Goal: Task Accomplishment & Management: Use online tool/utility

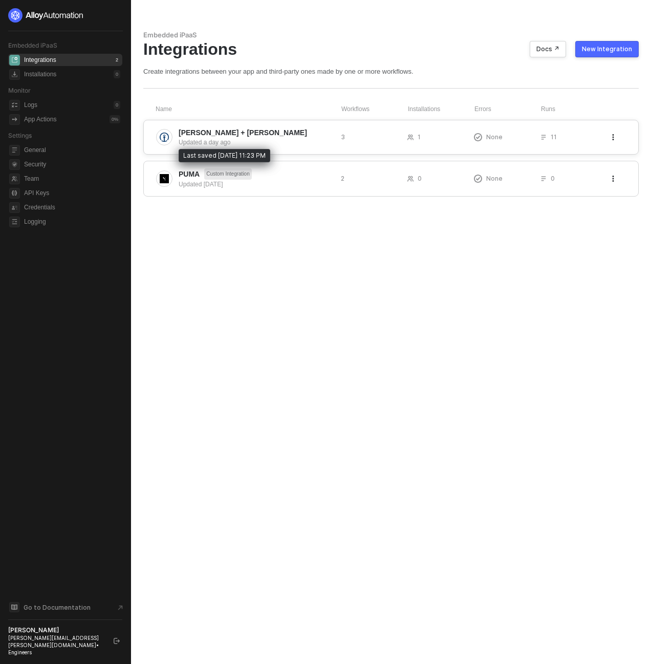
click at [204, 139] on div "Updated a day ago" at bounding box center [256, 142] width 154 height 9
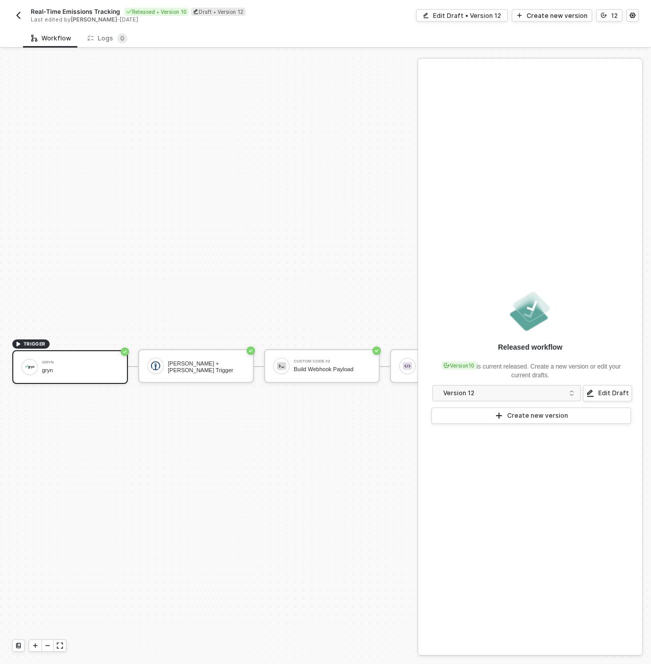
scroll to position [27, 0]
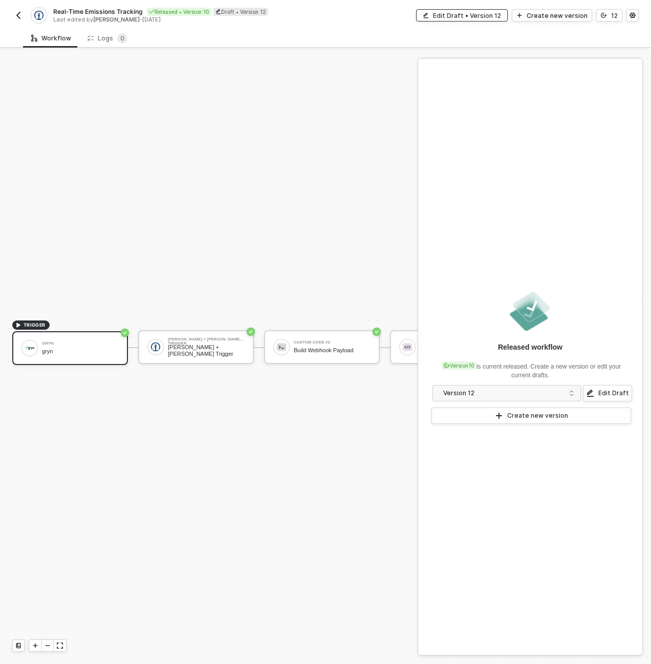
click at [447, 15] on div "Edit Draft • Version 12" at bounding box center [467, 15] width 68 height 9
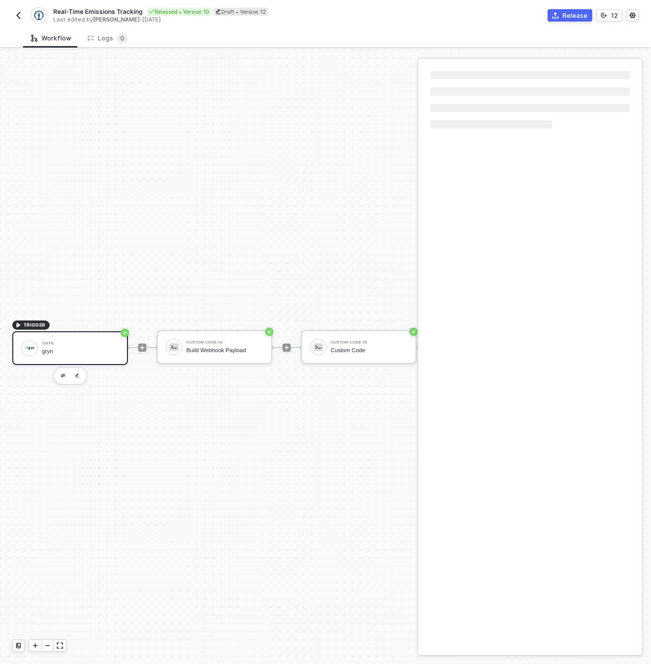
click at [76, 348] on div "gryn" at bounding box center [80, 351] width 77 height 7
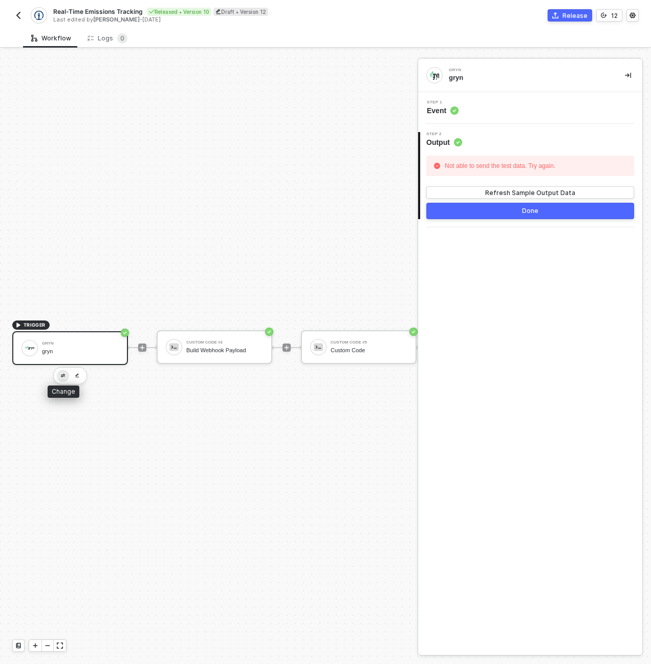
click at [64, 374] on img "button" at bounding box center [63, 376] width 4 height 4
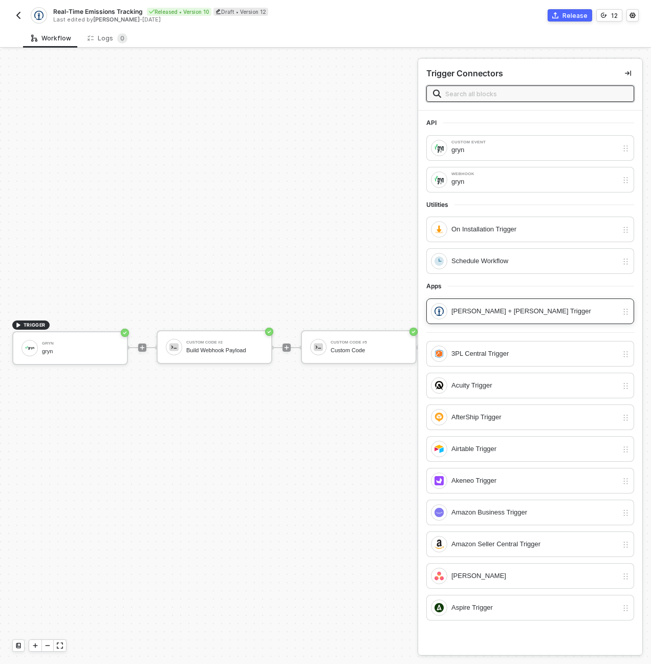
click at [485, 319] on div "[PERSON_NAME] + [PERSON_NAME] Trigger" at bounding box center [530, 311] width 208 height 26
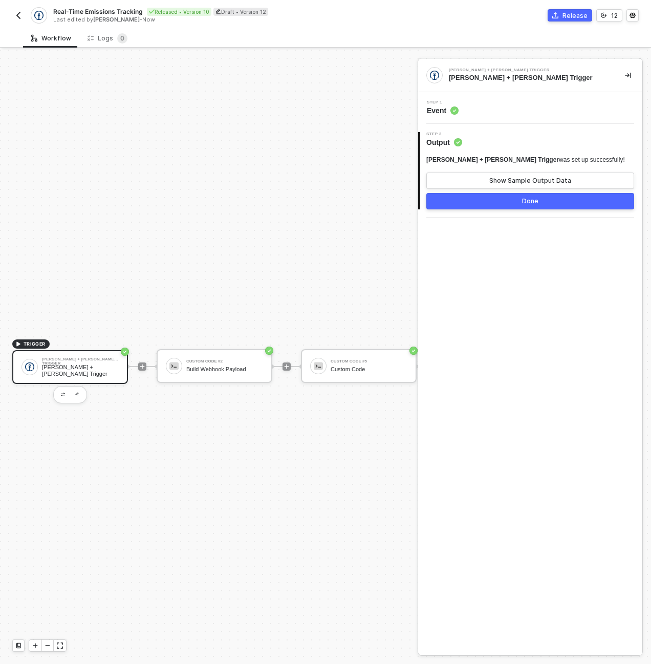
click at [85, 370] on div "[PERSON_NAME] + [PERSON_NAME] Trigger" at bounding box center [80, 370] width 77 height 13
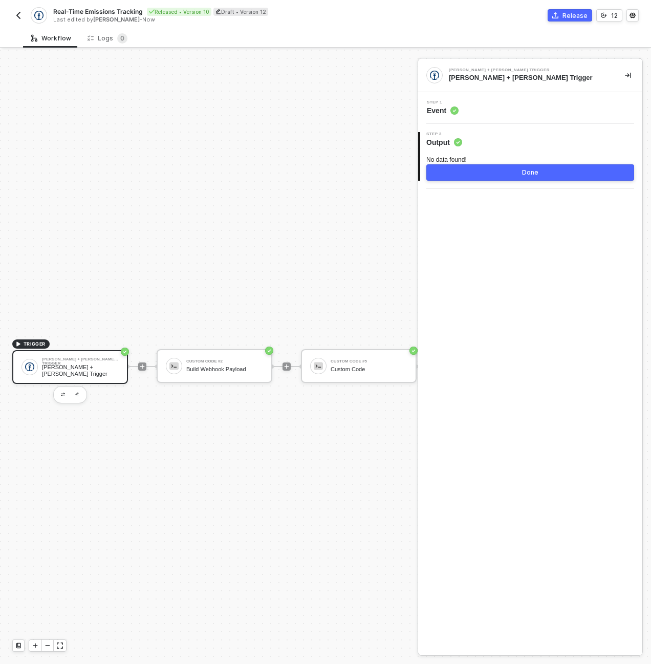
click at [481, 106] on div "Step 1 Event" at bounding box center [532, 107] width 222 height 15
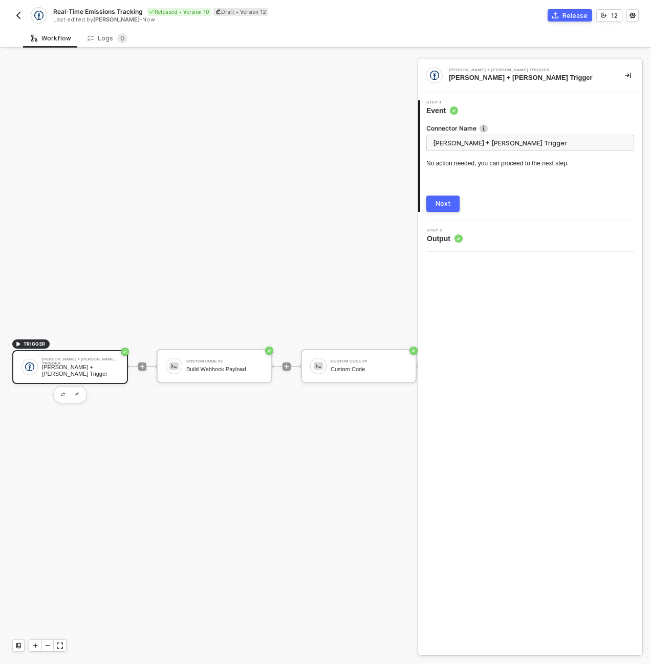
click at [441, 206] on div "Next" at bounding box center [443, 204] width 15 height 8
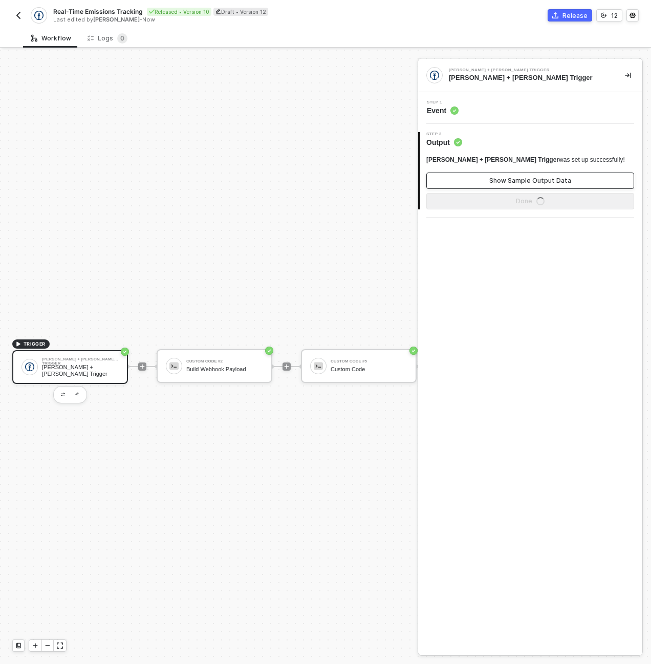
click at [505, 182] on div "Show Sample Output Data" at bounding box center [530, 181] width 82 height 8
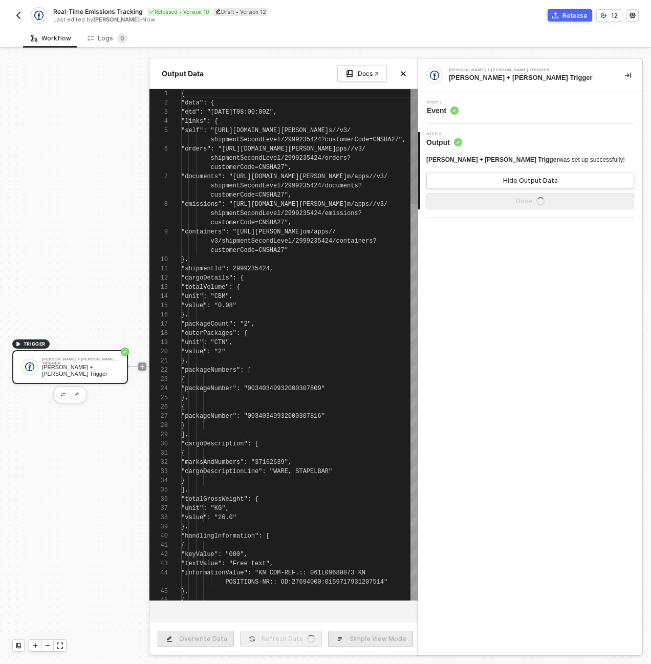
scroll to position [55, 0]
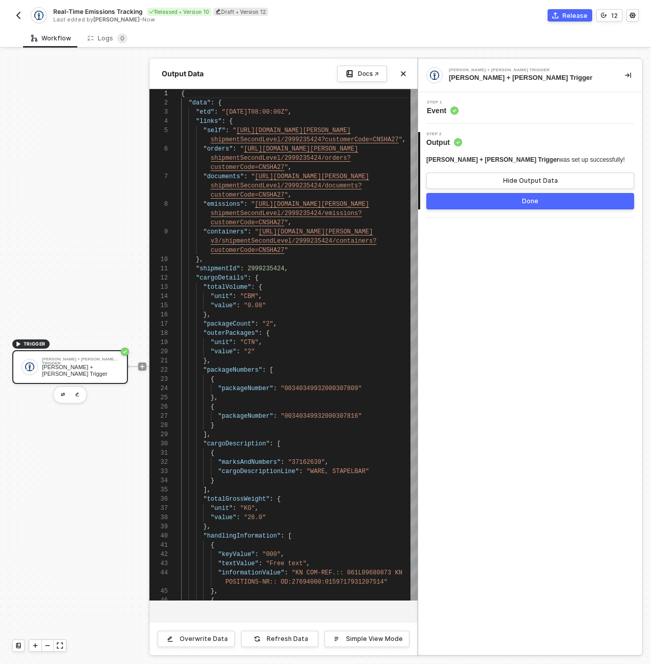
click at [509, 204] on button "Done" at bounding box center [530, 201] width 208 height 16
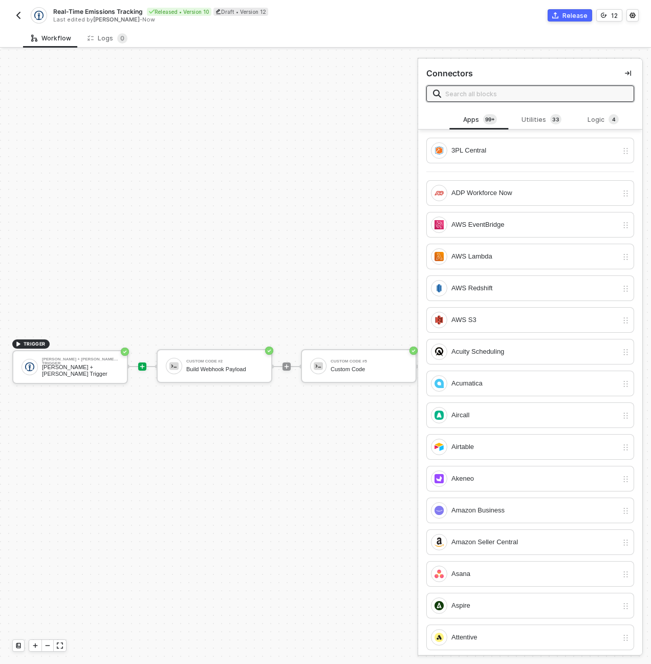
click at [153, 440] on div "TRIGGER Kuehne + Nagel Trigger Kuehne + Nagel Trigger Custom Code #2 Build Webh…" at bounding box center [362, 366] width 724 height 633
click at [200, 361] on div "Custom Code #2" at bounding box center [224, 361] width 77 height 4
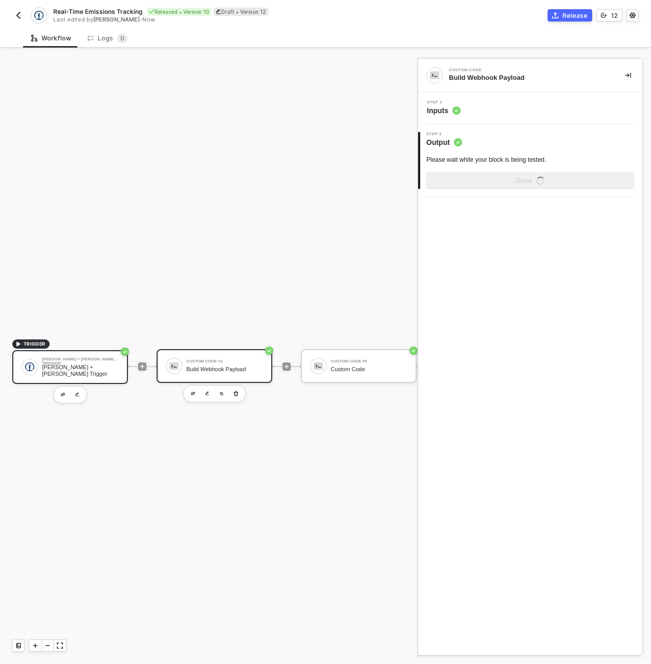
click at [82, 359] on div "Kuehne + Nagel Trigger Kuehne + Nagel Trigger" at bounding box center [80, 366] width 77 height 19
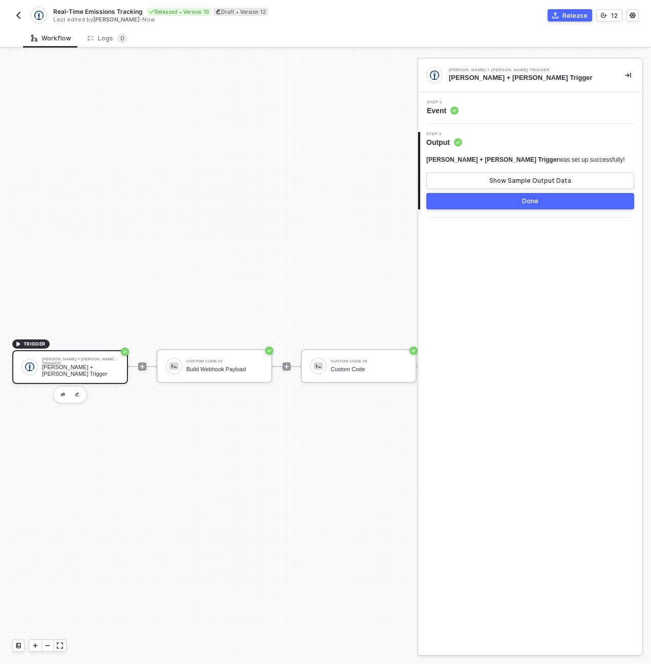
click at [133, 313] on div "TRIGGER Kuehne + Nagel Trigger Kuehne + Nagel Trigger Custom Code #2 Build Webh…" at bounding box center [362, 366] width 724 height 633
click at [239, 360] on div "Custom Code #2" at bounding box center [224, 361] width 77 height 4
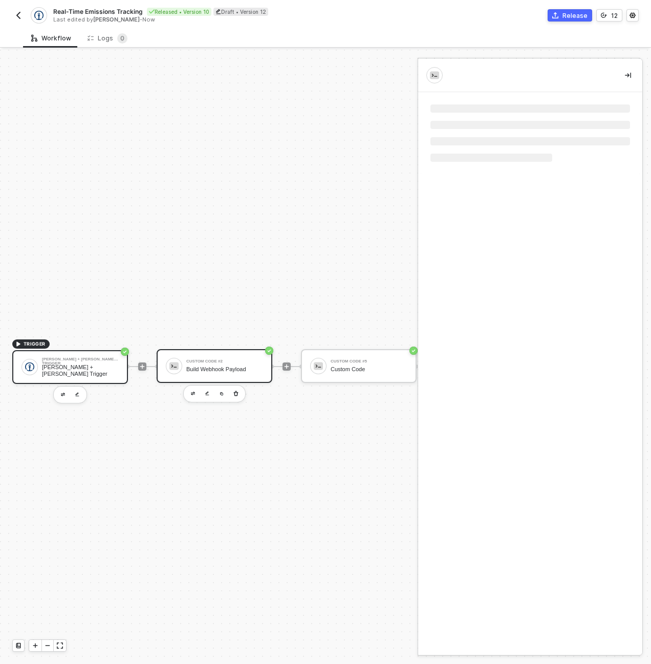
click at [76, 367] on div "Kuehne + Nagel Trigger" at bounding box center [80, 370] width 77 height 13
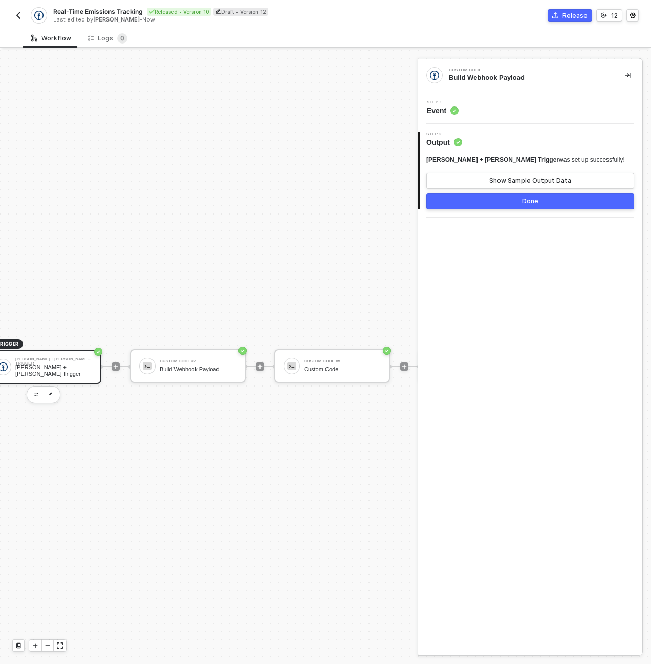
scroll to position [0, 41]
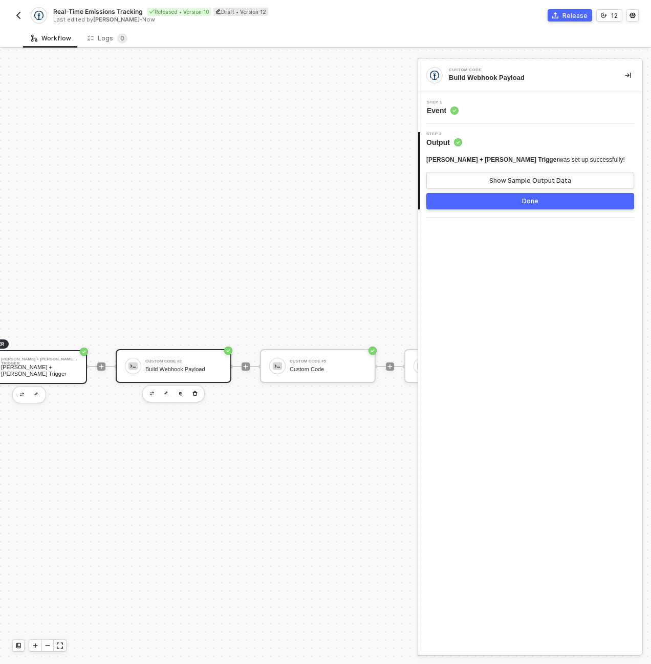
click at [205, 380] on div "Custom Code #2 Build Webhook Payload" at bounding box center [174, 366] width 116 height 34
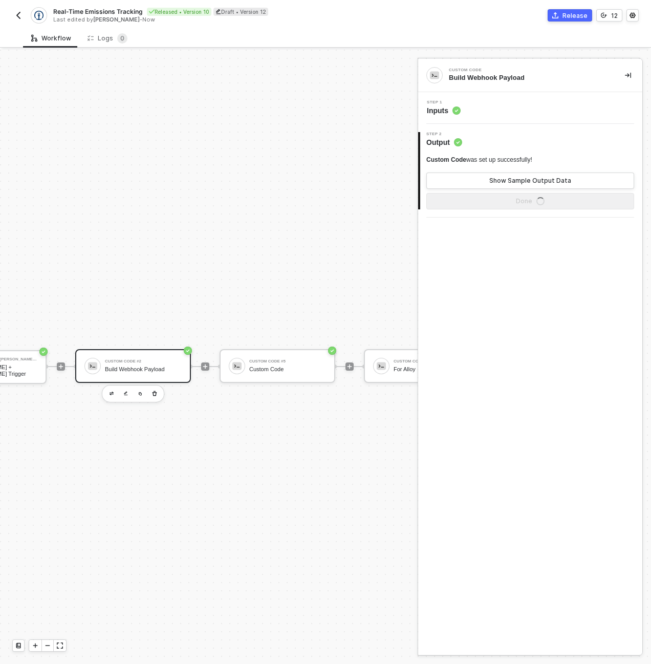
scroll to position [0, 225]
click at [483, 96] on div "Step 1 Inputs" at bounding box center [530, 108] width 224 height 32
click at [485, 106] on div "Step 1 Inputs" at bounding box center [532, 107] width 222 height 15
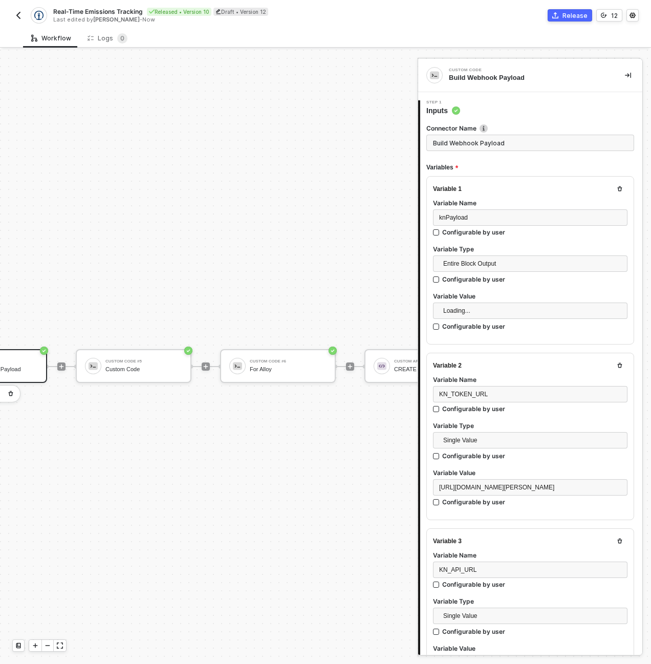
type textarea "let errors = [] async function processKNShipment(inputData, entityId) { if (!in…"
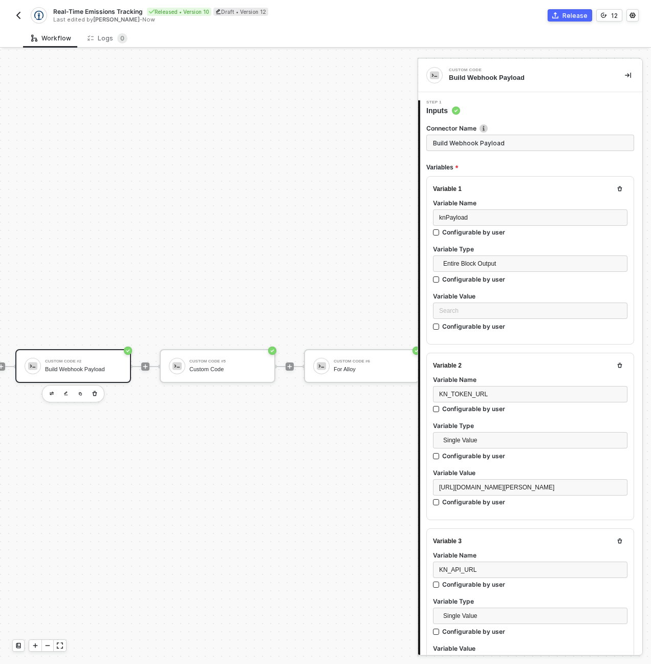
scroll to position [0, 61]
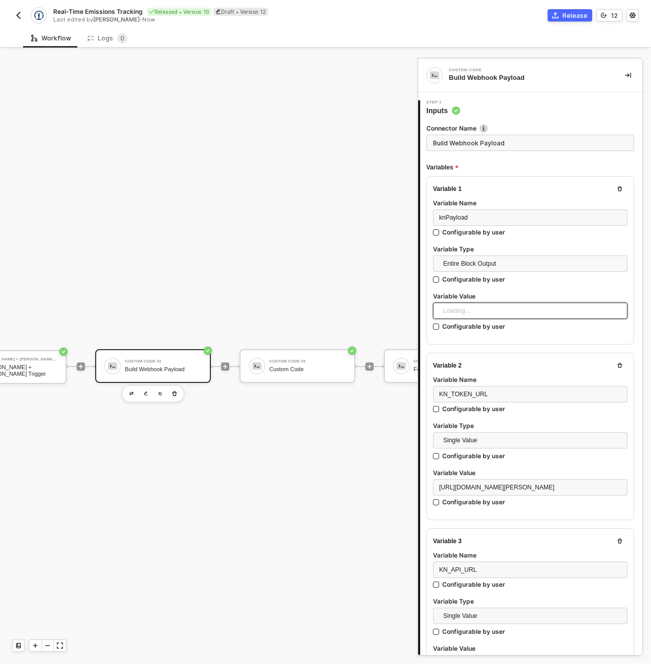
click at [462, 305] on div "Loading..." at bounding box center [530, 310] width 194 height 16
click at [467, 328] on div "Kuehne + Nagel Trigger" at bounding box center [526, 330] width 170 height 11
click at [354, 286] on div "TRIGGER Kuehne + Nagel Trigger Kuehne + Nagel Trigger Custom Code #2 Build Webh…" at bounding box center [301, 366] width 724 height 633
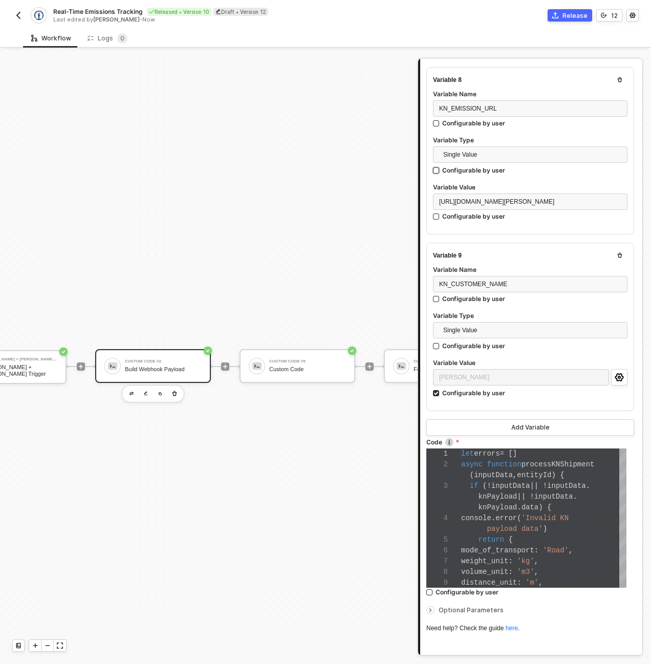
scroll to position [1408, 0]
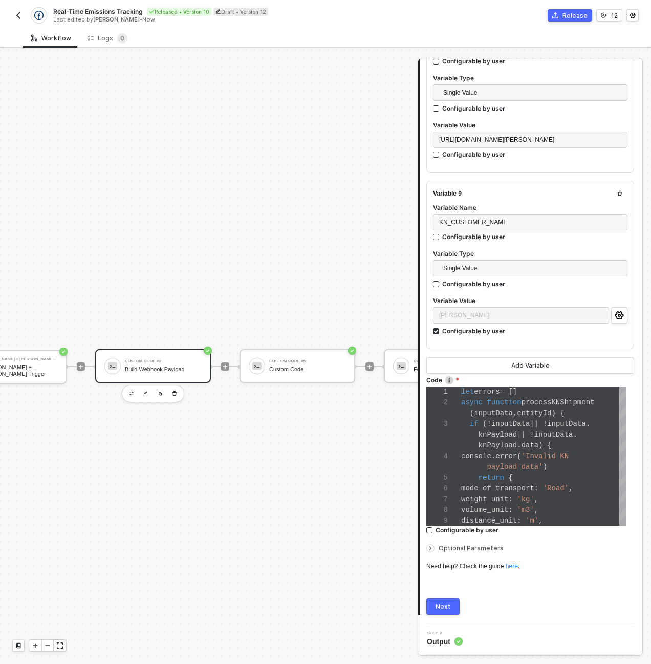
click at [441, 607] on div "Next" at bounding box center [443, 606] width 15 height 8
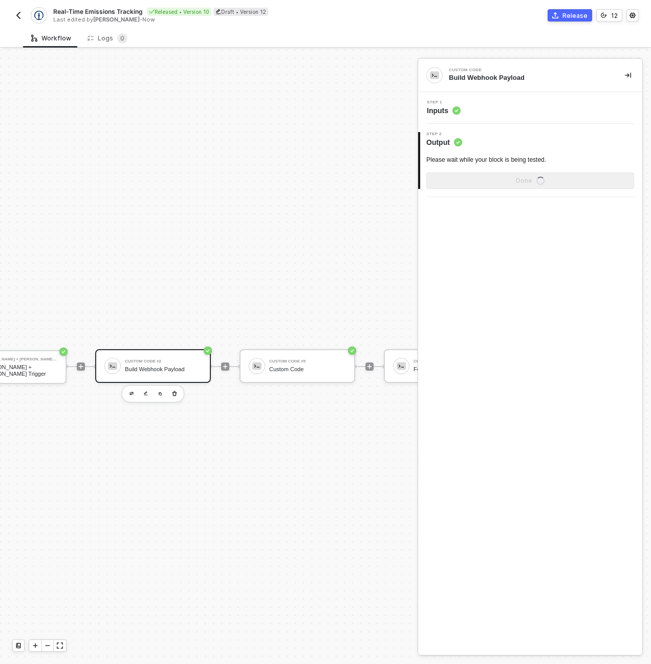
scroll to position [0, 0]
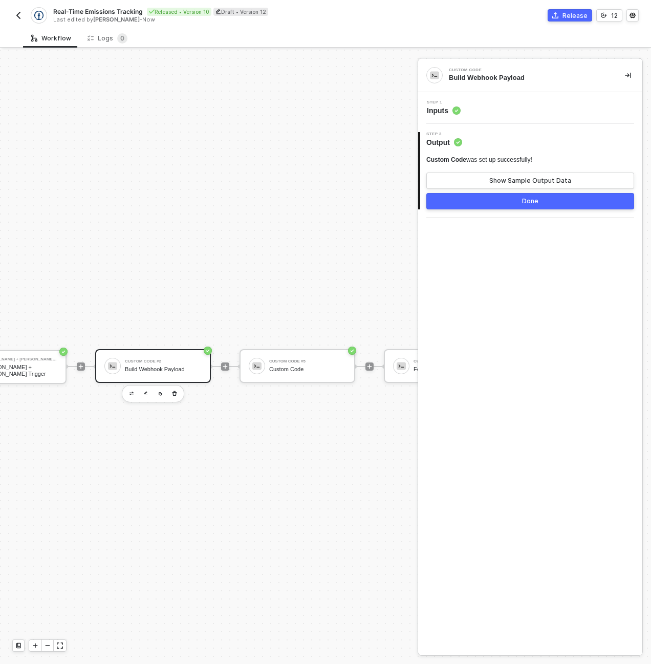
click at [550, 204] on button "Done" at bounding box center [530, 201] width 208 height 16
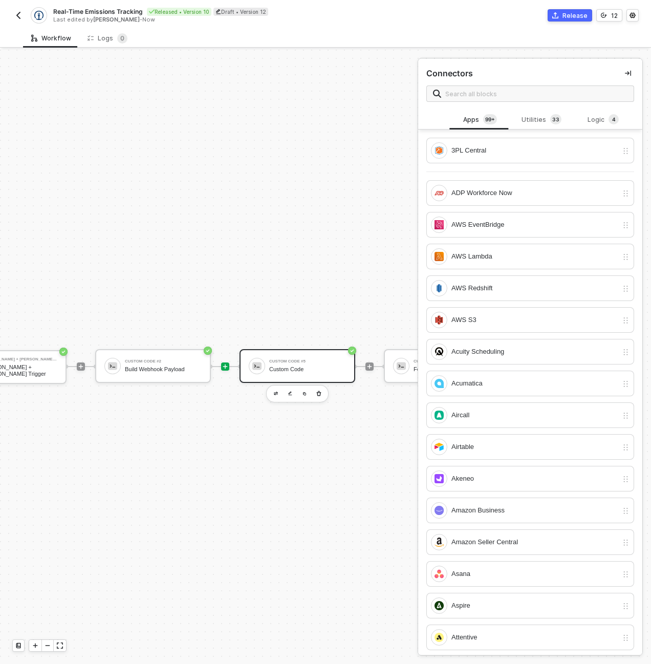
click at [327, 363] on div "Custom Code #5 Custom Code" at bounding box center [307, 365] width 77 height 19
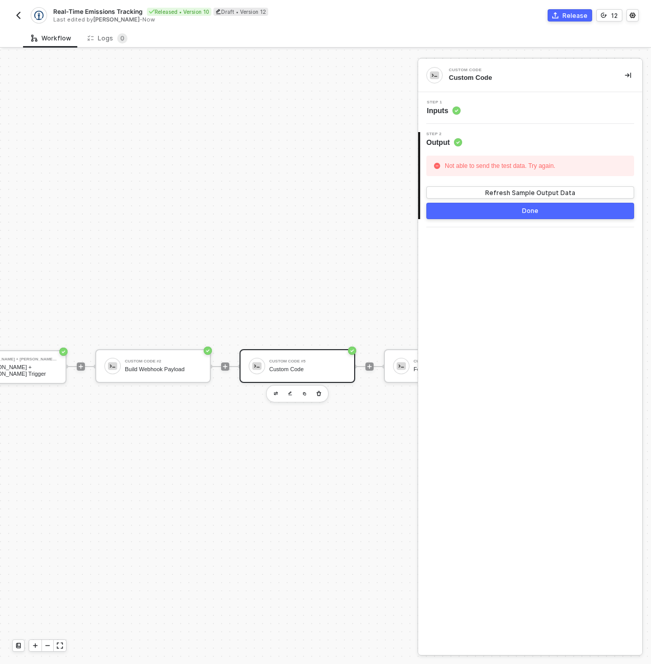
click at [490, 112] on div "Step 1 Inputs" at bounding box center [532, 107] width 222 height 15
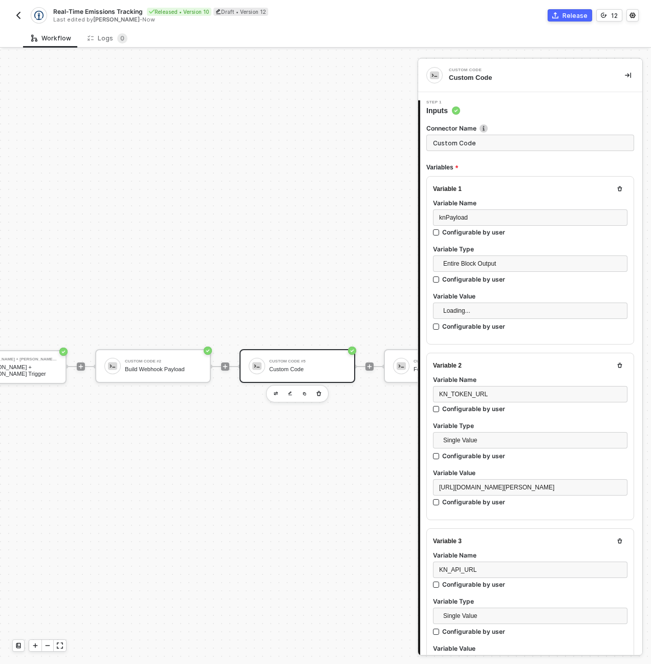
type textarea "let errors = [] async function processKNShipment(inputData, entityId) { if (!in…"
click at [462, 313] on div "Search" at bounding box center [530, 310] width 194 height 16
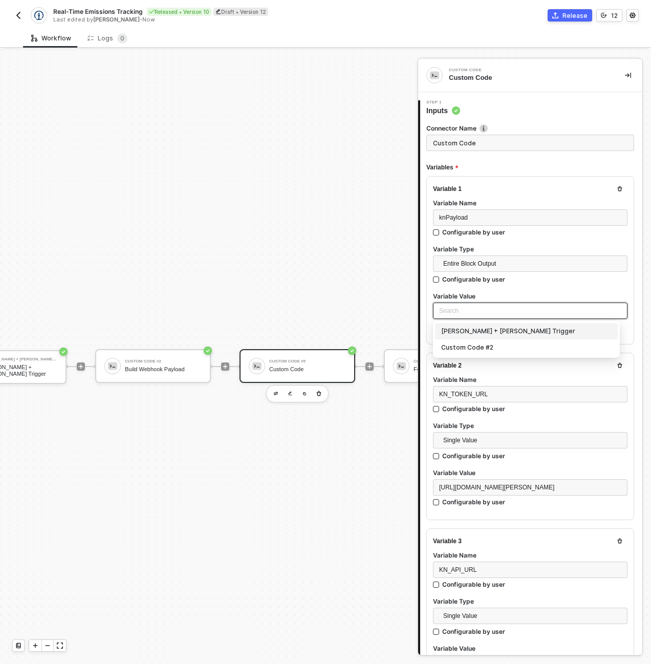
click at [463, 330] on div "Kuehne + Nagel Trigger" at bounding box center [526, 330] width 170 height 11
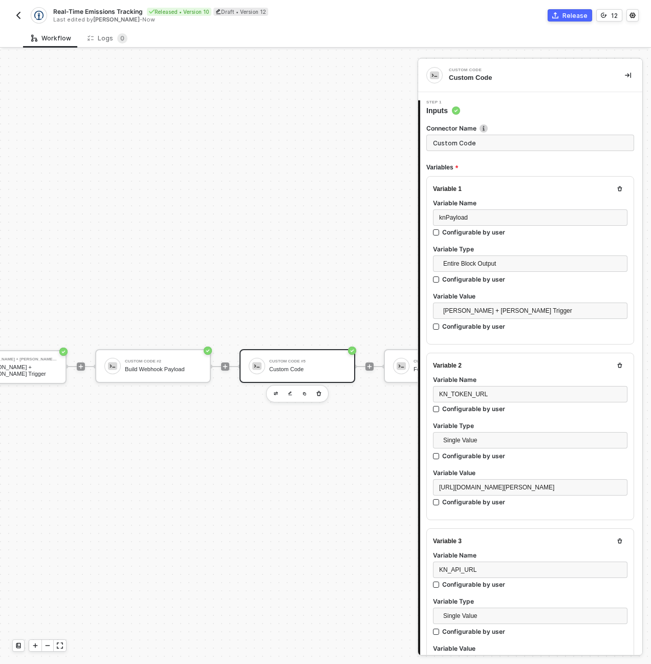
click at [335, 275] on div "TRIGGER Kuehne + Nagel Trigger Kuehne + Nagel Trigger Custom Code #2 Build Webh…" at bounding box center [301, 366] width 724 height 633
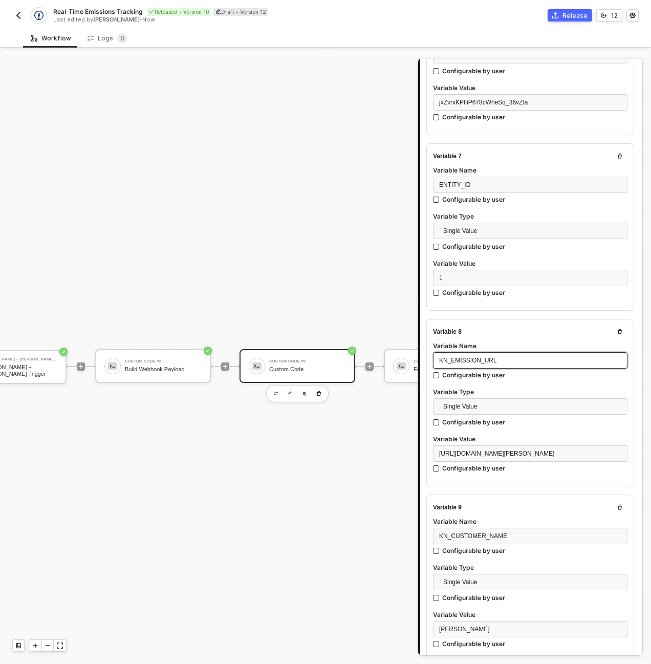
scroll to position [1403, 0]
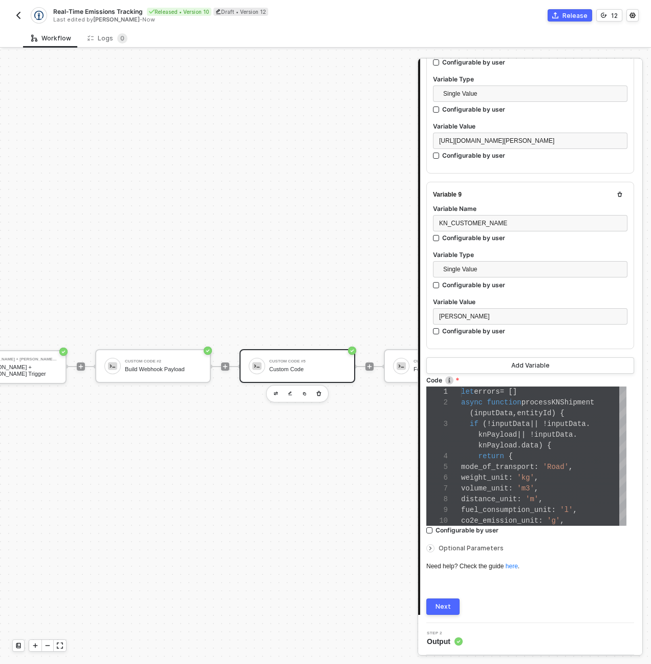
click at [449, 609] on div "Next" at bounding box center [443, 606] width 15 height 8
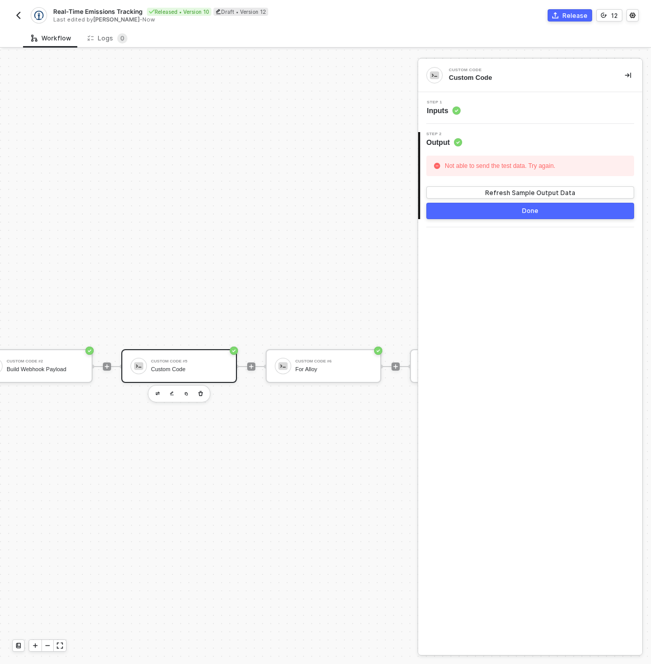
scroll to position [0, 184]
click at [41, 361] on div "Custom Code #2" at bounding box center [40, 361] width 77 height 4
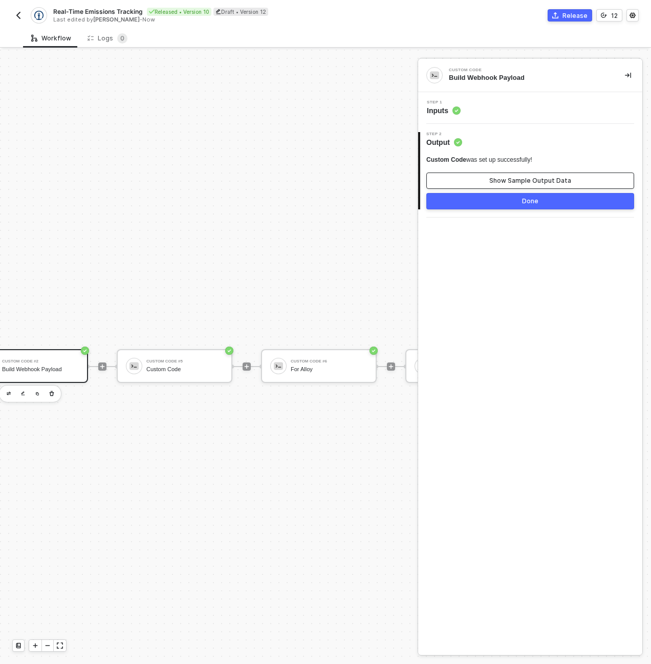
click at [559, 177] on div "Show Sample Output Data" at bounding box center [530, 181] width 82 height 8
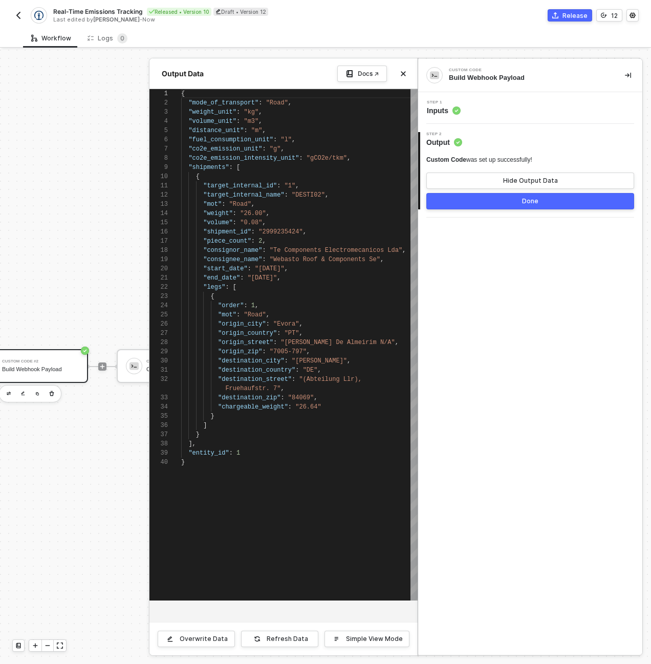
scroll to position [92, 0]
click at [559, 177] on button "Hide Output Data" at bounding box center [530, 180] width 208 height 16
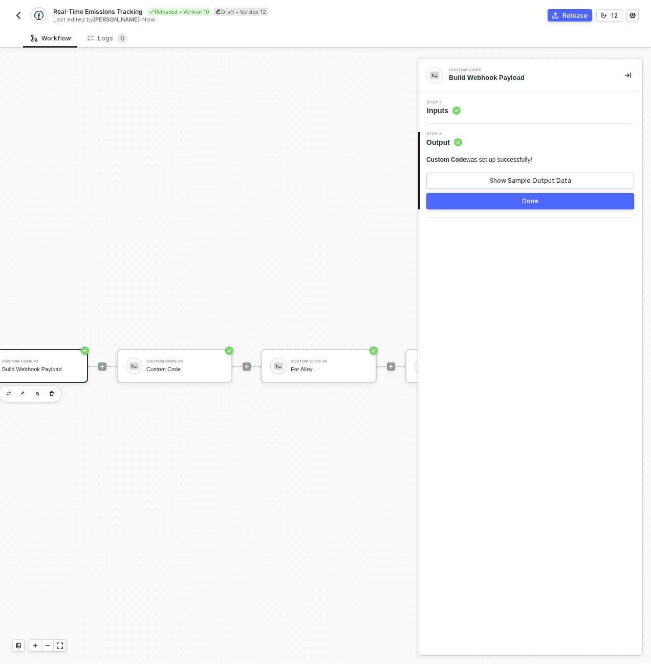
click at [548, 199] on button "Done" at bounding box center [530, 201] width 208 height 16
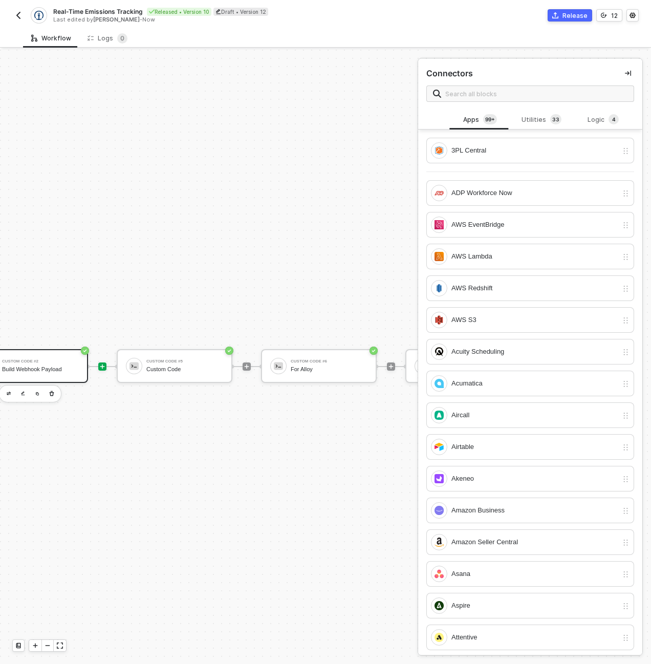
click at [31, 367] on div "Build Webhook Payload" at bounding box center [40, 369] width 77 height 7
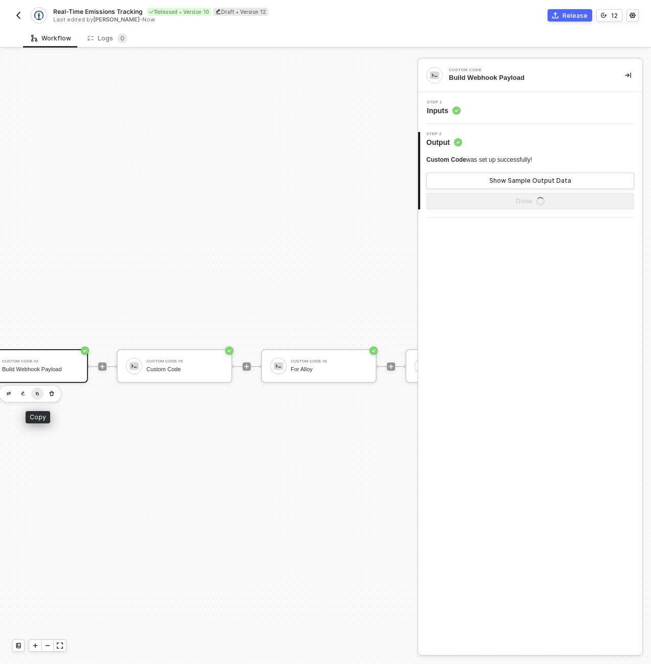
click at [34, 393] on button "button" at bounding box center [37, 393] width 12 height 12
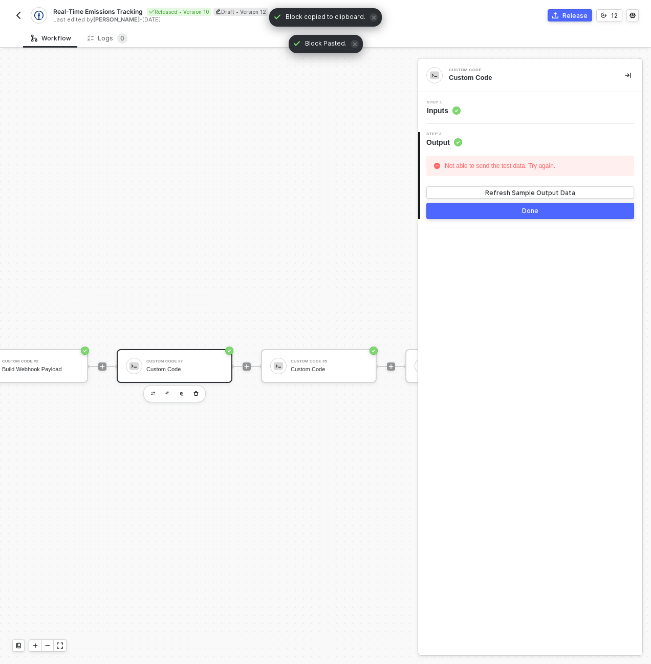
click at [168, 366] on div "Custom Code" at bounding box center [184, 369] width 77 height 7
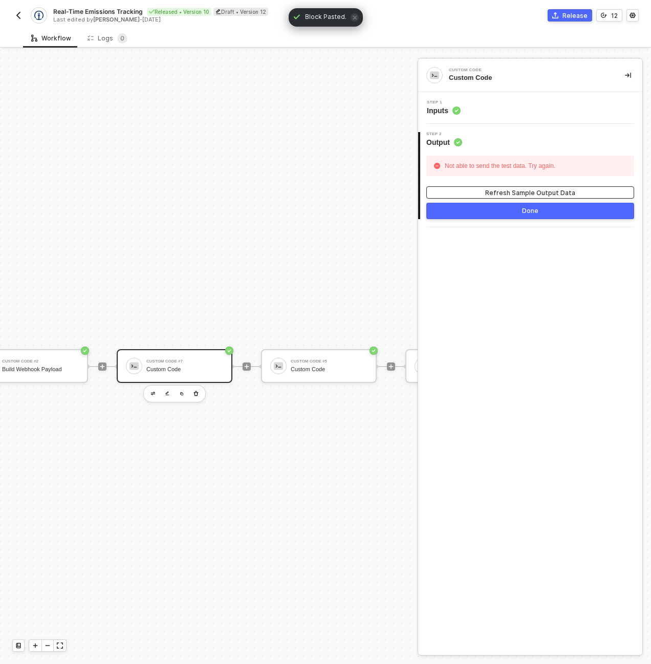
click at [532, 192] on div "Refresh Sample Output Data" at bounding box center [530, 192] width 90 height 9
click at [504, 88] on div "Custom Code Custom Code" at bounding box center [530, 75] width 224 height 33
click at [504, 102] on div "Step 1 Inputs" at bounding box center [532, 107] width 222 height 15
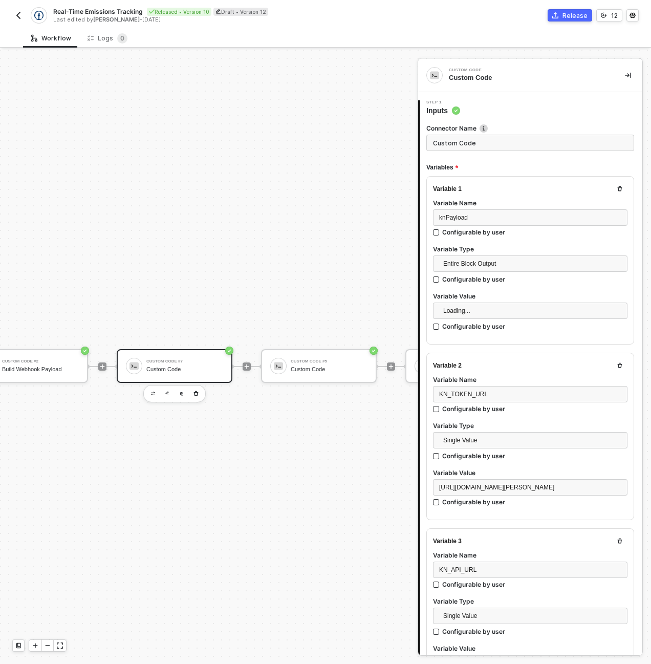
type textarea "let errors = [] async function processKNShipment(inputData, entityId) { if (!in…"
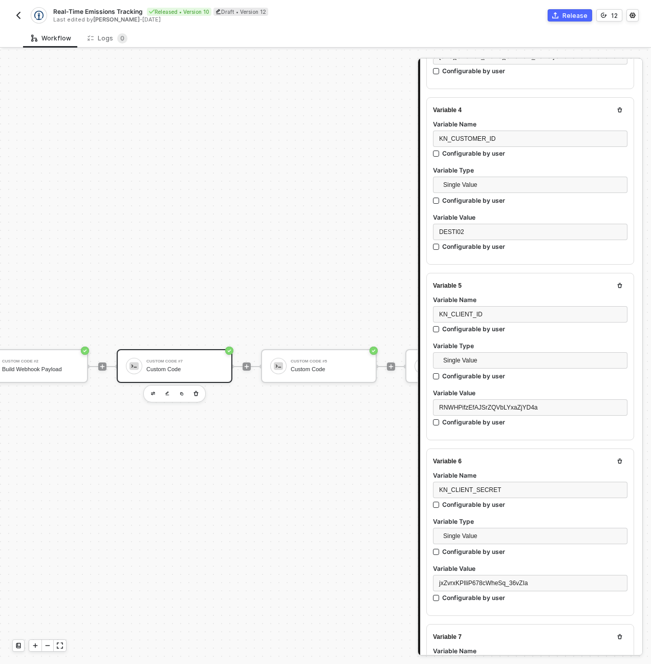
scroll to position [1403, 0]
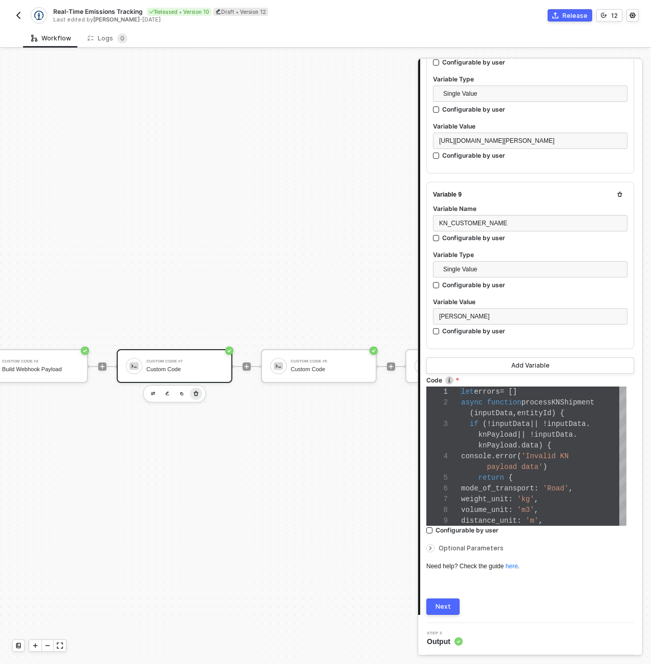
click at [197, 395] on icon "button" at bounding box center [196, 392] width 5 height 5
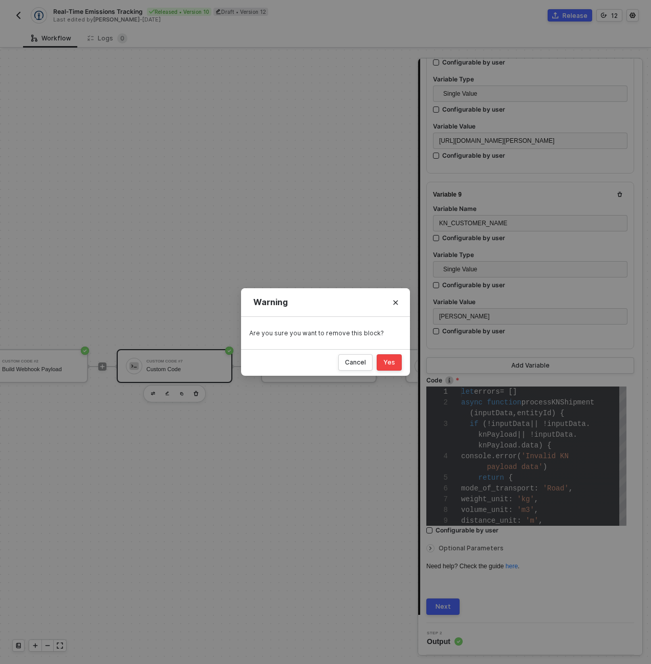
click at [385, 365] on div "Yes" at bounding box center [389, 362] width 12 height 8
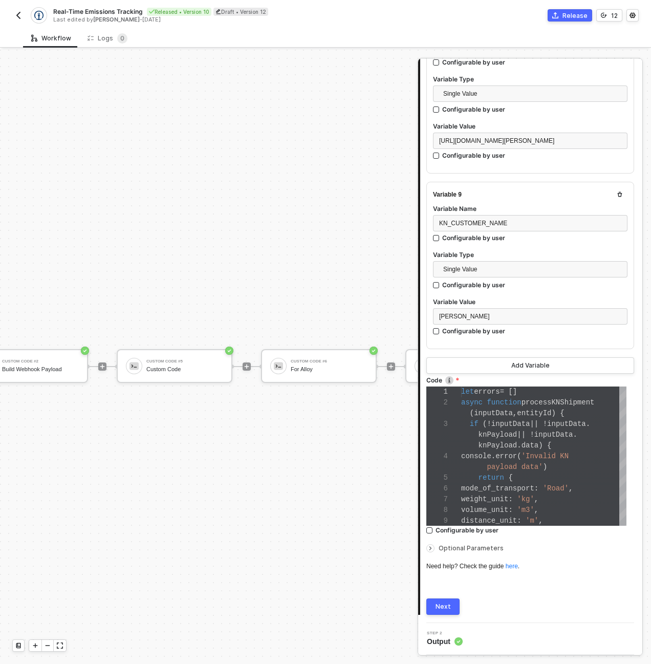
scroll to position [0, 0]
